Goal: Transaction & Acquisition: Register for event/course

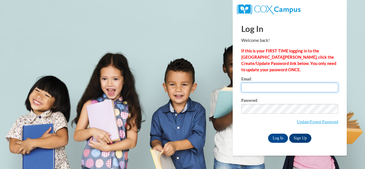
click at [285, 87] on input "Email" at bounding box center [289, 88] width 97 height 10
type input "e049901@muscogee.k12.ga.us"
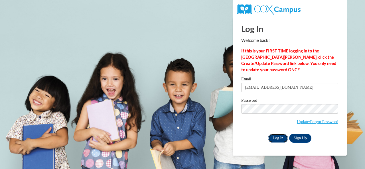
click at [279, 140] on input "Log In" at bounding box center [278, 138] width 20 height 9
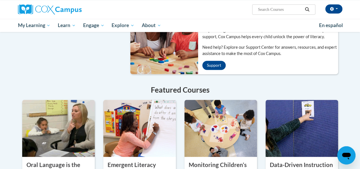
scroll to position [411, 0]
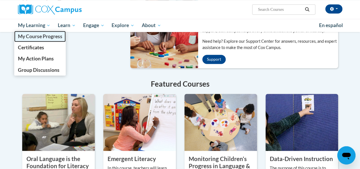
click at [35, 31] on link "My Course Progress" at bounding box center [40, 36] width 52 height 11
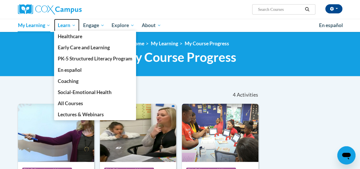
click at [62, 23] on span "Learn" at bounding box center [67, 25] width 18 height 7
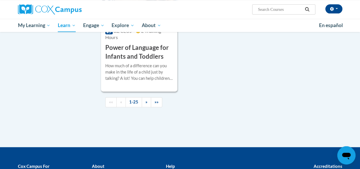
scroll to position [1456, 0]
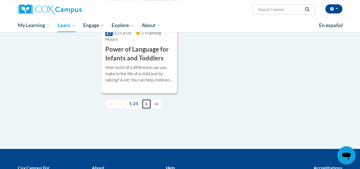
click at [146, 101] on span "»" at bounding box center [147, 103] width 2 height 5
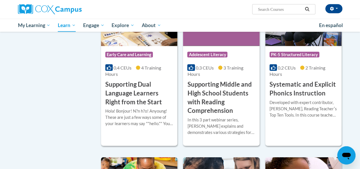
scroll to position [574, 0]
click at [296, 82] on h3 "Systematic and Explicit Phonics Instruction" at bounding box center [304, 89] width 68 height 18
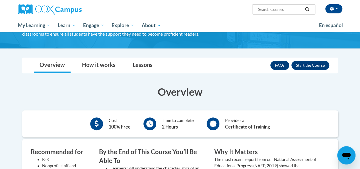
scroll to position [83, 0]
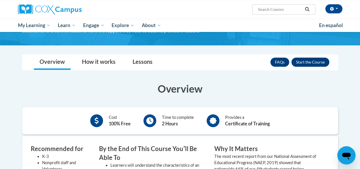
click at [306, 62] on button "Enroll" at bounding box center [311, 62] width 38 height 9
